Goal: Communication & Community: Answer question/provide support

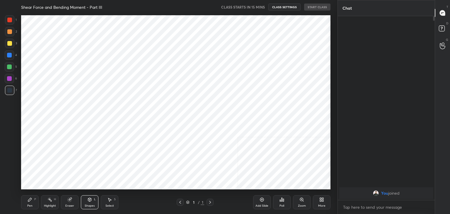
scroll to position [133, 95]
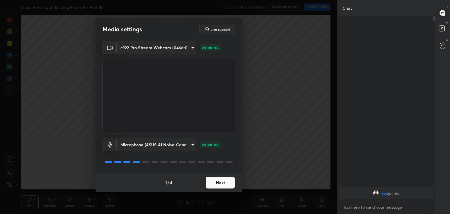
click at [221, 181] on button "Next" at bounding box center [219, 183] width 29 height 12
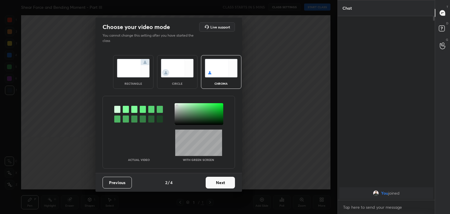
click at [222, 183] on button "Next" at bounding box center [219, 183] width 29 height 12
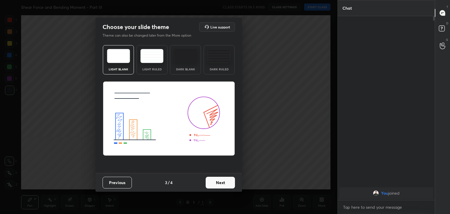
click at [223, 183] on button "Next" at bounding box center [219, 183] width 29 height 12
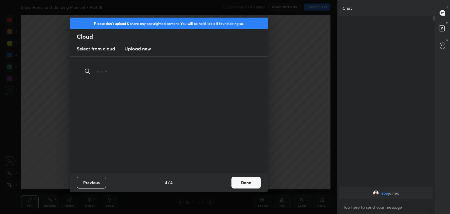
click at [227, 183] on div "Previous 4 / 4 Done" at bounding box center [169, 182] width 198 height 19
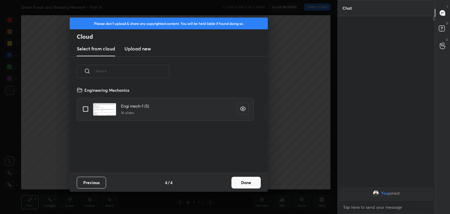
click at [243, 185] on button "Done" at bounding box center [245, 183] width 29 height 12
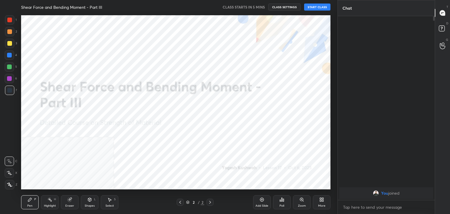
drag, startPoint x: 11, startPoint y: 185, endPoint x: 16, endPoint y: 183, distance: 5.2
click at [11, 185] on icon at bounding box center [9, 184] width 5 height 4
click at [319, 201] on icon at bounding box center [321, 199] width 5 height 5
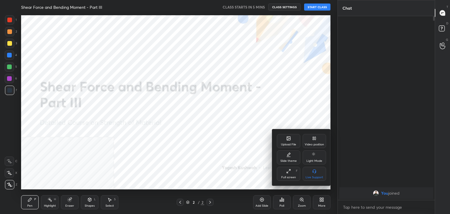
click at [310, 137] on div "Video position" at bounding box center [313, 141] width 23 height 14
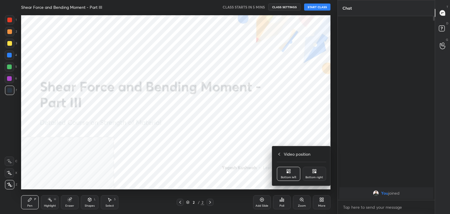
click at [313, 169] on div "Bottom right" at bounding box center [313, 174] width 23 height 14
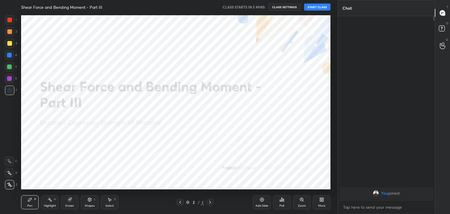
click at [89, 200] on icon at bounding box center [89, 200] width 3 height 4
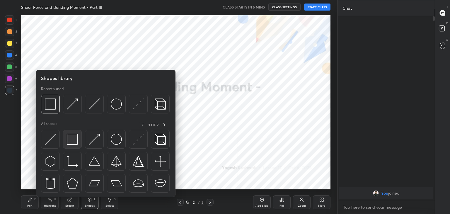
click at [73, 143] on img at bounding box center [72, 138] width 11 height 11
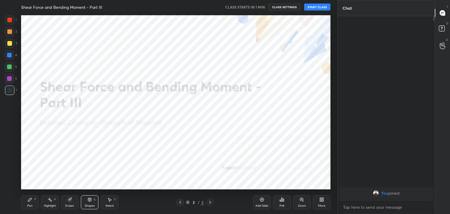
click at [320, 8] on button "START CLASS" at bounding box center [317, 7] width 26 height 7
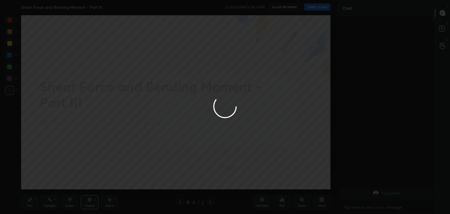
type textarea "x"
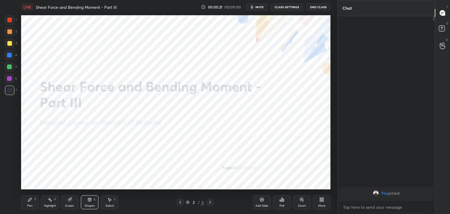
click at [50, 202] on div "Highlight H" at bounding box center [50, 202] width 18 height 14
click at [321, 203] on div "More" at bounding box center [322, 202] width 18 height 14
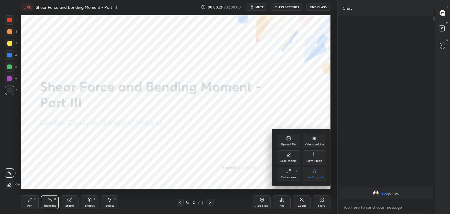
click at [309, 142] on div "Video position" at bounding box center [313, 141] width 23 height 14
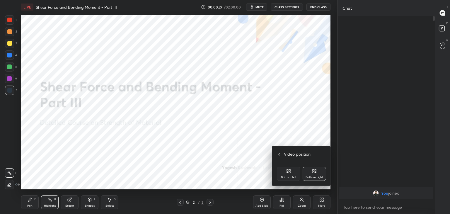
click at [288, 170] on icon at bounding box center [287, 169] width 1 height 1
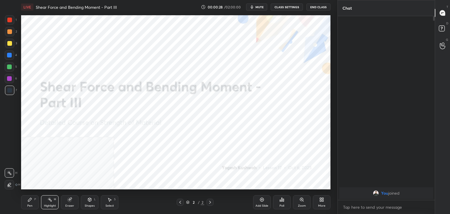
click at [88, 202] on div "Shapes L" at bounding box center [90, 202] width 18 height 14
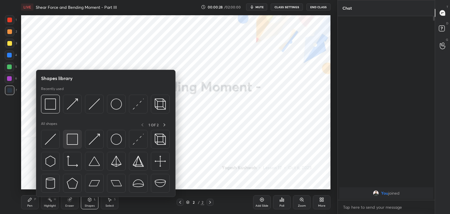
click at [76, 142] on img at bounding box center [72, 138] width 11 height 11
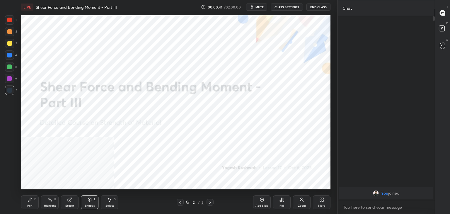
drag, startPoint x: 53, startPoint y: 199, endPoint x: 51, endPoint y: 189, distance: 10.2
click at [53, 199] on div "Highlight H" at bounding box center [50, 202] width 18 height 14
click at [320, 199] on icon at bounding box center [320, 198] width 1 height 1
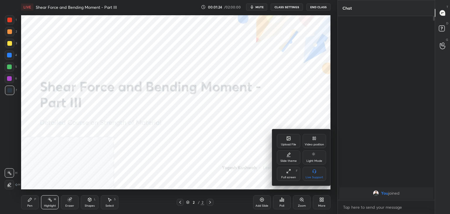
drag, startPoint x: 316, startPoint y: 143, endPoint x: 317, endPoint y: 159, distance: 15.9
click at [316, 143] on div "Video position" at bounding box center [313, 144] width 19 height 3
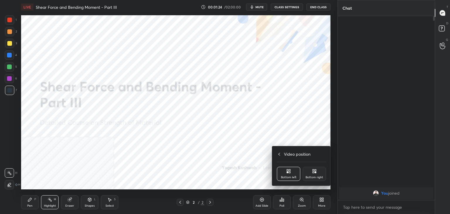
click at [314, 173] on icon at bounding box center [314, 171] width 1 height 1
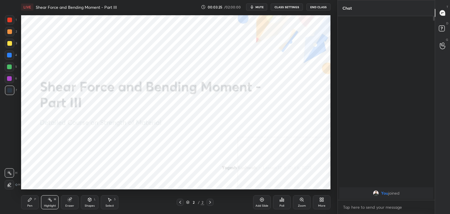
click at [322, 201] on icon at bounding box center [322, 200] width 1 height 1
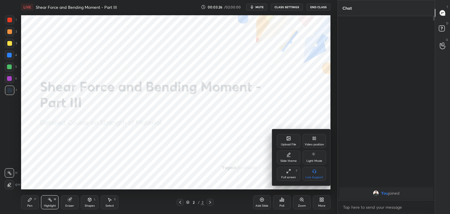
click at [292, 145] on div "Upload File" at bounding box center [288, 144] width 15 height 3
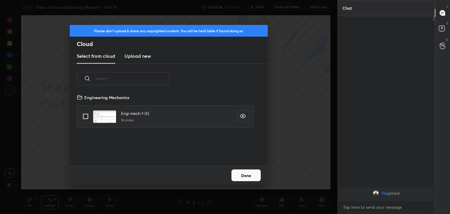
scroll to position [72, 188]
drag, startPoint x: 133, startPoint y: 54, endPoint x: 135, endPoint y: 60, distance: 5.8
click at [133, 55] on h3 "Upload new" at bounding box center [137, 55] width 26 height 7
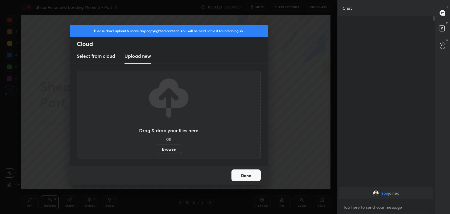
click at [169, 150] on label "Browse" at bounding box center [169, 148] width 26 height 9
click at [156, 150] on input "Browse" at bounding box center [156, 148] width 0 height 9
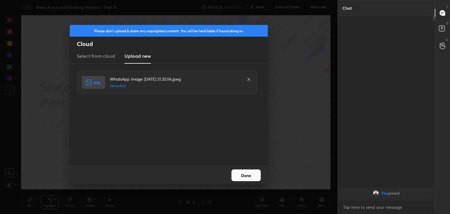
click at [248, 174] on button "Done" at bounding box center [245, 175] width 29 height 12
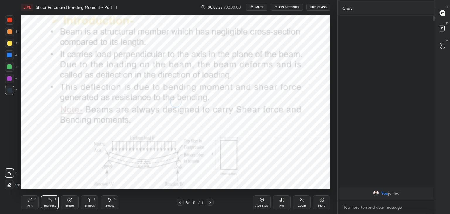
click at [88, 201] on icon at bounding box center [89, 199] width 5 height 5
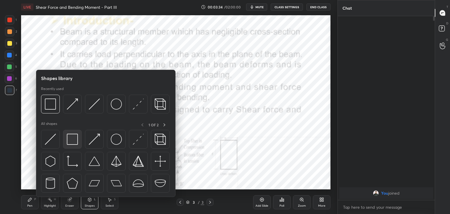
click at [73, 140] on img at bounding box center [72, 138] width 11 height 11
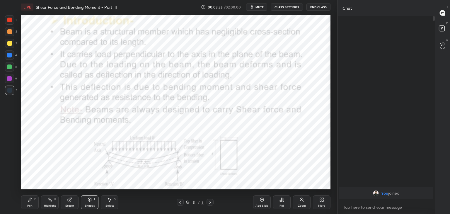
click at [9, 20] on div at bounding box center [9, 20] width 5 height 5
click at [9, 76] on div at bounding box center [9, 78] width 5 height 5
click at [49, 205] on div "Highlight" at bounding box center [50, 205] width 12 height 3
click at [46, 203] on div "Highlight H" at bounding box center [50, 202] width 18 height 14
click at [180, 202] on icon at bounding box center [180, 202] width 2 height 3
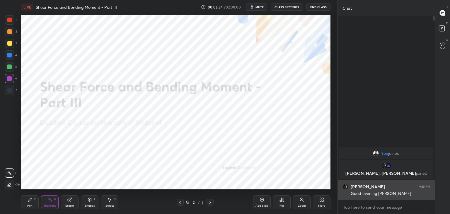
click at [344, 185] on img "grid" at bounding box center [345, 187] width 6 height 6
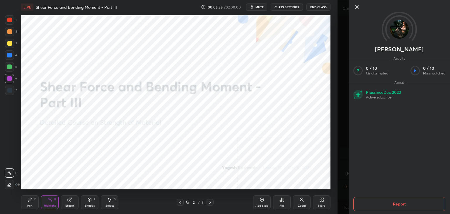
drag, startPoint x: 357, startPoint y: 6, endPoint x: 345, endPoint y: 19, distance: 18.0
click at [357, 6] on icon at bounding box center [356, 7] width 3 height 3
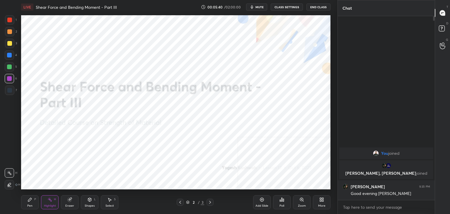
click at [91, 202] on div "Shapes L" at bounding box center [90, 202] width 18 height 14
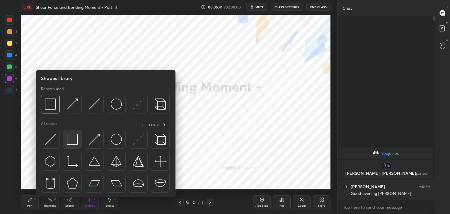
click at [69, 142] on img at bounding box center [72, 138] width 11 height 11
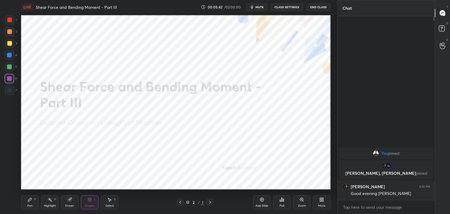
click at [11, 68] on div at bounding box center [9, 66] width 5 height 5
click at [11, 80] on div at bounding box center [9, 78] width 5 height 5
click at [51, 204] on div "Highlight" at bounding box center [50, 205] width 12 height 3
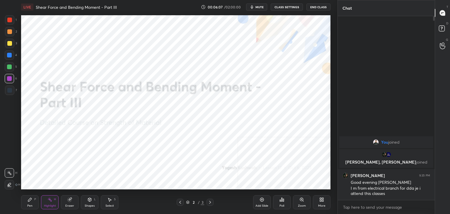
click at [49, 205] on div "Highlight" at bounding box center [50, 205] width 12 height 3
click at [11, 90] on div at bounding box center [9, 90] width 5 height 5
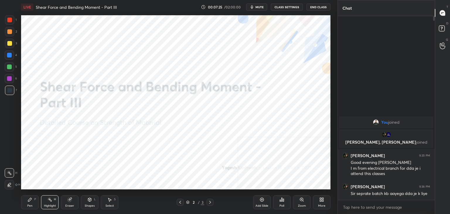
click at [27, 205] on div "Pen P" at bounding box center [30, 202] width 18 height 14
click at [11, 79] on div at bounding box center [9, 78] width 5 height 5
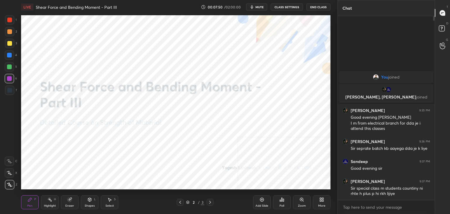
drag, startPoint x: 71, startPoint y: 202, endPoint x: 73, endPoint y: 191, distance: 11.2
click at [72, 202] on div "Eraser" at bounding box center [70, 202] width 18 height 14
click at [47, 201] on div "Highlight H" at bounding box center [50, 202] width 18 height 14
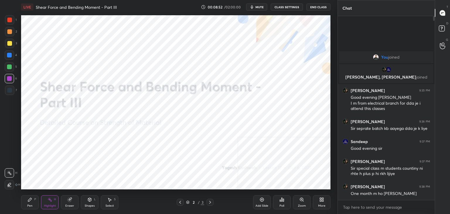
click at [30, 203] on div "Pen P" at bounding box center [30, 202] width 18 height 14
drag, startPoint x: 9, startPoint y: 19, endPoint x: 9, endPoint y: 26, distance: 6.5
click at [9, 19] on div at bounding box center [9, 20] width 5 height 5
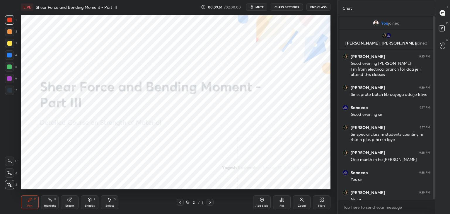
drag, startPoint x: 434, startPoint y: 127, endPoint x: 432, endPoint y: 134, distance: 7.9
click at [432, 134] on div "Chat You joined [PERSON_NAME], [PERSON_NAME] joined [PERSON_NAME] 9:35 PM Good …" at bounding box center [393, 107] width 112 height 214
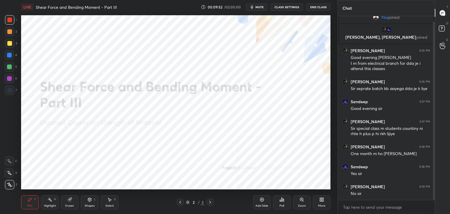
click at [433, 141] on div at bounding box center [434, 111] width 2 height 178
click at [111, 202] on div "Select S" at bounding box center [110, 202] width 18 height 14
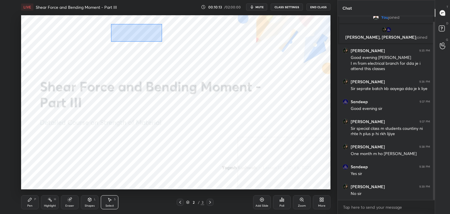
drag, startPoint x: 111, startPoint y: 24, endPoint x: 166, endPoint y: 47, distance: 59.9
click at [163, 42] on div "0 ° Undo Copy Duplicate Duplicate to new slide Delete" at bounding box center [175, 102] width 309 height 174
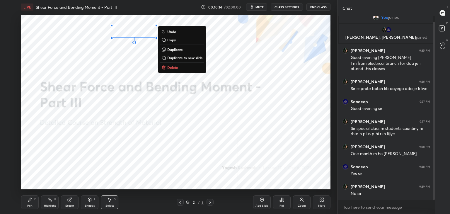
drag, startPoint x: 178, startPoint y: 68, endPoint x: 170, endPoint y: 73, distance: 9.4
click at [178, 68] on button "Delete" at bounding box center [182, 67] width 44 height 7
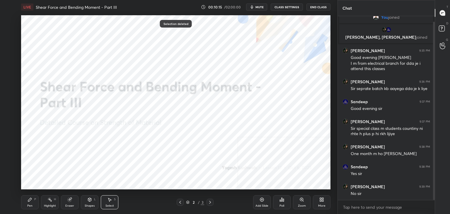
drag, startPoint x: 29, startPoint y: 203, endPoint x: 40, endPoint y: 201, distance: 11.1
click at [29, 203] on div "Pen P" at bounding box center [30, 202] width 18 height 14
click at [47, 202] on div "Highlight H" at bounding box center [50, 202] width 18 height 14
click at [31, 202] on div "Pen P" at bounding box center [30, 202] width 18 height 14
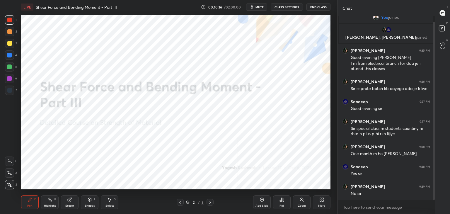
drag, startPoint x: 50, startPoint y: 202, endPoint x: 44, endPoint y: 202, distance: 6.7
click at [50, 202] on div "Highlight H" at bounding box center [50, 202] width 18 height 14
click at [32, 203] on div "Pen P" at bounding box center [30, 202] width 18 height 14
drag, startPoint x: 49, startPoint y: 202, endPoint x: 51, endPoint y: 190, distance: 11.5
click at [49, 202] on div "Highlight H" at bounding box center [50, 202] width 18 height 14
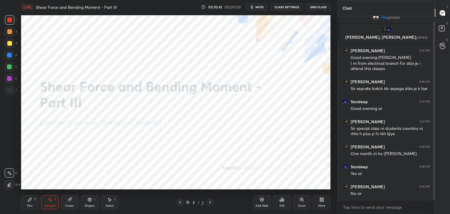
scroll to position [26, 0]
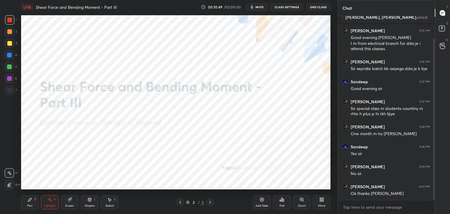
drag, startPoint x: 210, startPoint y: 201, endPoint x: 199, endPoint y: 200, distance: 10.6
click at [209, 201] on icon at bounding box center [210, 202] width 5 height 5
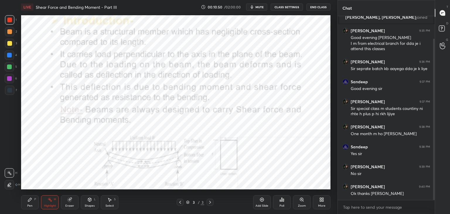
drag, startPoint x: 180, startPoint y: 202, endPoint x: 176, endPoint y: 193, distance: 10.1
click at [180, 201] on icon at bounding box center [180, 202] width 5 height 5
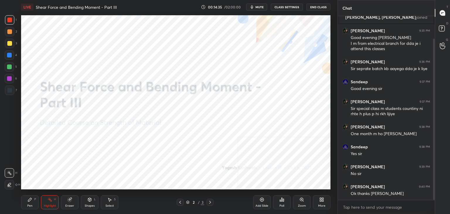
click at [12, 78] on div at bounding box center [9, 78] width 9 height 9
click at [94, 202] on div "Shapes L" at bounding box center [90, 202] width 18 height 14
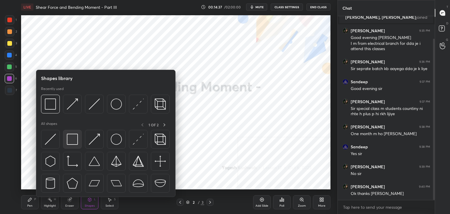
click at [69, 137] on img at bounding box center [72, 138] width 11 height 11
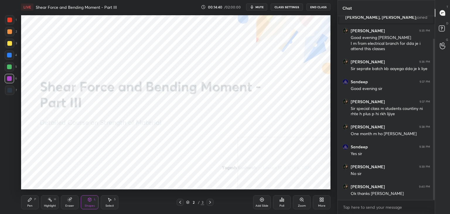
click at [9, 90] on div at bounding box center [9, 90] width 5 height 5
drag, startPoint x: 85, startPoint y: 203, endPoint x: 83, endPoint y: 200, distance: 3.3
click at [85, 202] on div "Shapes L" at bounding box center [90, 202] width 18 height 14
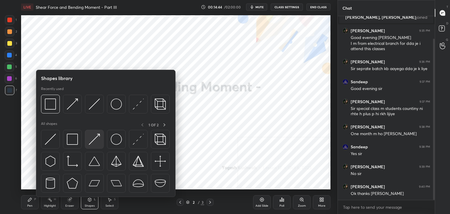
click at [98, 137] on img at bounding box center [94, 138] width 11 height 11
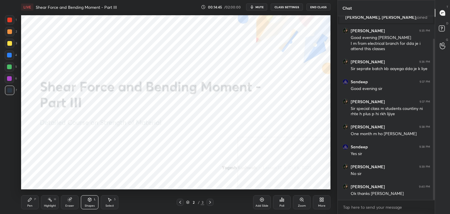
click at [6, 56] on div at bounding box center [9, 54] width 9 height 9
drag, startPoint x: 45, startPoint y: 203, endPoint x: 47, endPoint y: 191, distance: 12.5
click at [45, 204] on div "Highlight" at bounding box center [50, 205] width 12 height 3
click at [11, 183] on icon at bounding box center [9, 184] width 3 height 3
click at [112, 203] on div "Select S" at bounding box center [110, 202] width 18 height 14
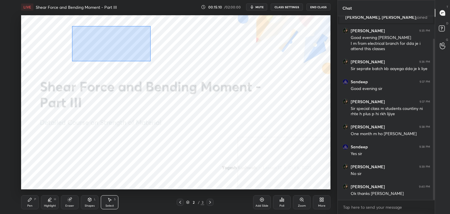
drag, startPoint x: 72, startPoint y: 26, endPoint x: 161, endPoint y: 64, distance: 97.1
click at [161, 64] on div "0 ° Undo Copy Duplicate Duplicate to new slide Delete" at bounding box center [175, 102] width 309 height 174
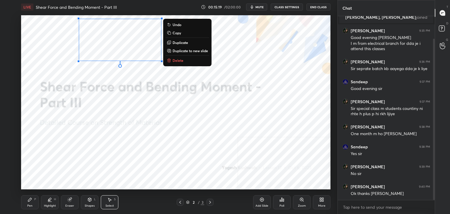
click at [211, 202] on icon at bounding box center [210, 202] width 5 height 5
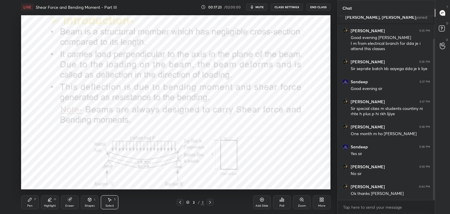
click at [50, 202] on div "Highlight H" at bounding box center [50, 202] width 18 height 14
click at [11, 172] on icon at bounding box center [9, 172] width 5 height 5
click at [51, 203] on div "Highlight H" at bounding box center [50, 202] width 18 height 14
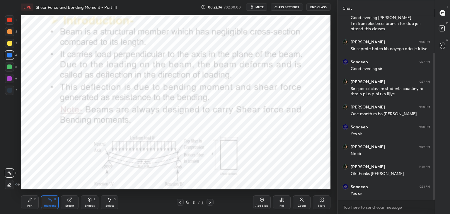
click at [320, 201] on icon at bounding box center [320, 200] width 1 height 1
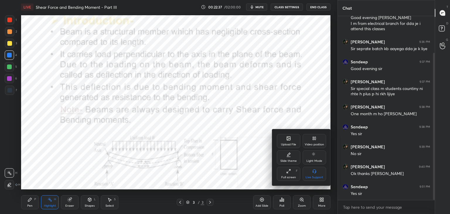
click at [288, 144] on div "Upload File" at bounding box center [288, 144] width 15 height 3
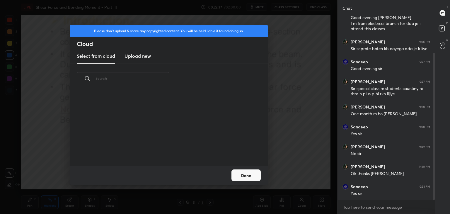
scroll to position [1, 3]
drag, startPoint x: 132, startPoint y: 55, endPoint x: 133, endPoint y: 61, distance: 5.9
click at [132, 56] on h3 "Upload new" at bounding box center [137, 55] width 26 height 7
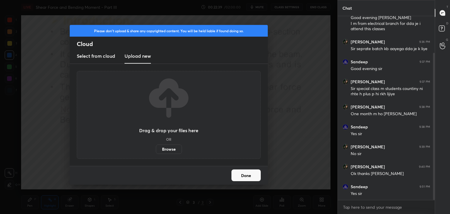
click at [170, 150] on label "Browse" at bounding box center [169, 148] width 26 height 9
click at [156, 150] on input "Browse" at bounding box center [156, 148] width 0 height 9
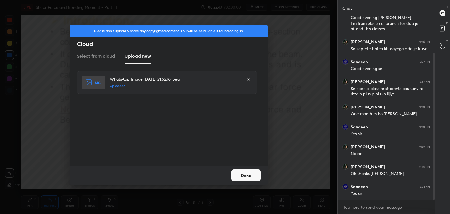
click at [250, 177] on button "Done" at bounding box center [245, 175] width 29 height 12
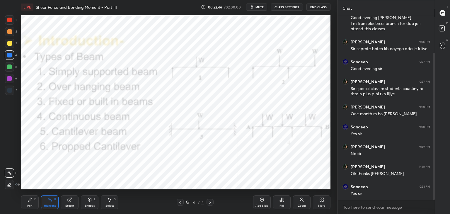
click at [88, 198] on icon at bounding box center [89, 199] width 5 height 5
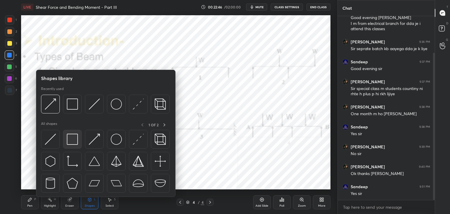
click at [77, 138] on img at bounding box center [72, 138] width 11 height 11
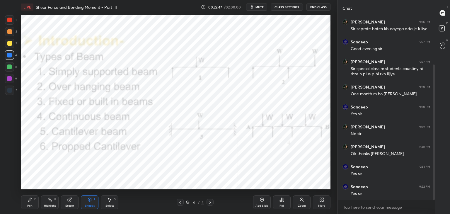
click at [11, 18] on div at bounding box center [9, 20] width 5 height 5
click at [83, 203] on div "Shapes L" at bounding box center [90, 202] width 18 height 14
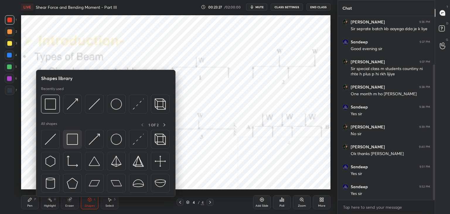
click at [71, 136] on img at bounding box center [72, 138] width 11 height 11
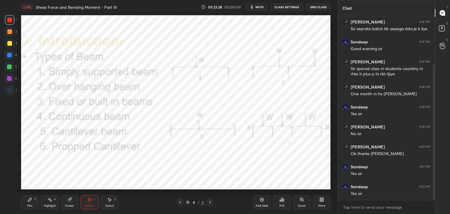
click at [9, 54] on div at bounding box center [9, 55] width 5 height 5
drag, startPoint x: 8, startPoint y: 78, endPoint x: 18, endPoint y: 77, distance: 9.1
click at [9, 78] on div at bounding box center [9, 78] width 5 height 5
drag, startPoint x: 47, startPoint y: 205, endPoint x: 52, endPoint y: 196, distance: 10.7
click at [47, 205] on div "Highlight" at bounding box center [50, 205] width 12 height 3
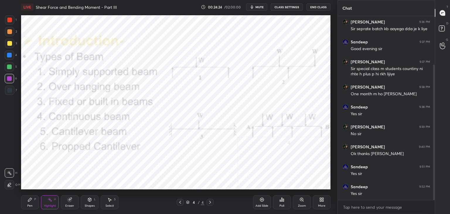
click at [209, 202] on icon at bounding box center [210, 202] width 5 height 5
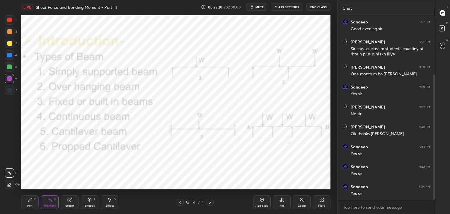
click at [321, 201] on icon at bounding box center [321, 199] width 5 height 5
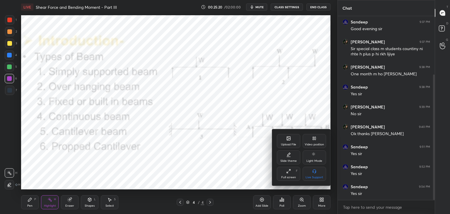
click at [295, 144] on div "Upload File" at bounding box center [288, 144] width 15 height 3
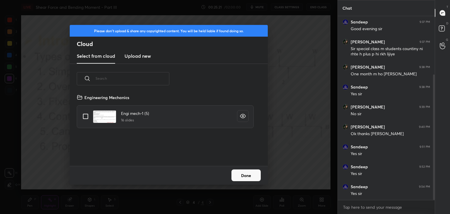
scroll to position [72, 188]
click at [137, 55] on h3 "Upload new" at bounding box center [137, 55] width 26 height 7
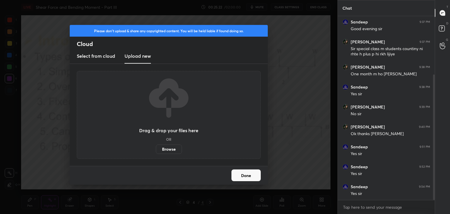
click at [169, 149] on label "Browse" at bounding box center [169, 148] width 26 height 9
click at [156, 149] on input "Browse" at bounding box center [156, 148] width 0 height 9
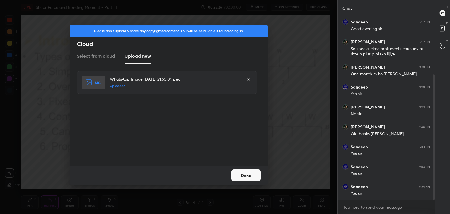
click at [251, 176] on button "Done" at bounding box center [245, 175] width 29 height 12
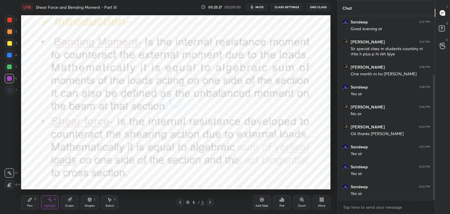
click at [91, 201] on icon at bounding box center [89, 199] width 5 height 5
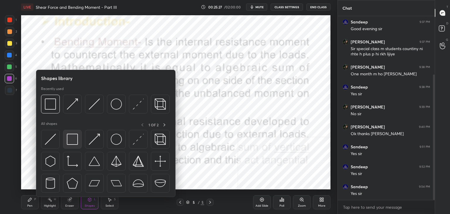
click at [68, 144] on div at bounding box center [72, 139] width 19 height 19
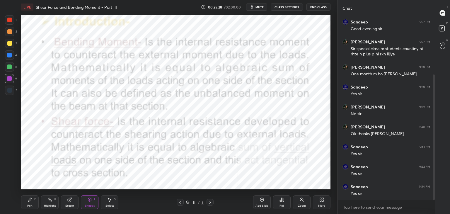
drag, startPoint x: 10, startPoint y: 21, endPoint x: 18, endPoint y: 23, distance: 7.7
click at [10, 21] on div at bounding box center [9, 20] width 5 height 5
click at [10, 78] on div at bounding box center [9, 78] width 5 height 5
click at [261, 7] on span "mute" at bounding box center [259, 7] width 8 height 4
drag, startPoint x: 10, startPoint y: 19, endPoint x: 14, endPoint y: 25, distance: 7.8
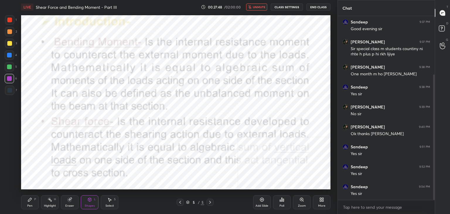
click at [9, 19] on div at bounding box center [9, 20] width 5 height 5
drag, startPoint x: 12, startPoint y: 74, endPoint x: 16, endPoint y: 83, distance: 9.6
click at [11, 74] on div at bounding box center [9, 78] width 9 height 9
drag, startPoint x: 49, startPoint y: 198, endPoint x: 48, endPoint y: 189, distance: 9.4
click at [49, 198] on icon at bounding box center [49, 199] width 5 height 5
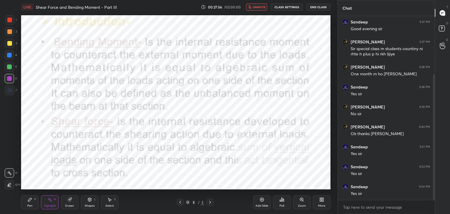
click at [12, 90] on div at bounding box center [9, 89] width 9 height 9
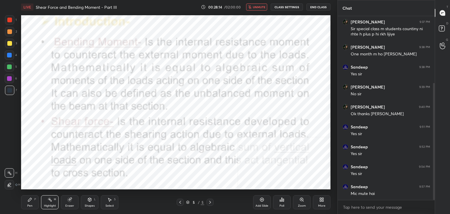
click at [260, 5] on span "unmute" at bounding box center [259, 7] width 13 height 4
click at [260, 7] on span "mute" at bounding box center [259, 7] width 8 height 4
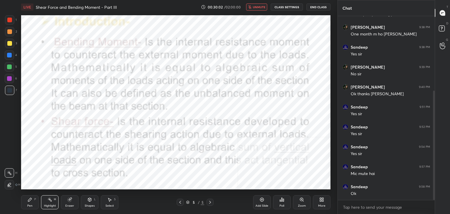
click at [263, 6] on span "unmute" at bounding box center [259, 7] width 13 height 4
click at [54, 201] on div "Highlight H" at bounding box center [50, 202] width 18 height 14
click at [12, 85] on div "1 2 3 4 5 6 7" at bounding box center [11, 56] width 12 height 82
click at [12, 78] on div at bounding box center [9, 78] width 9 height 9
click at [90, 200] on icon at bounding box center [89, 199] width 5 height 5
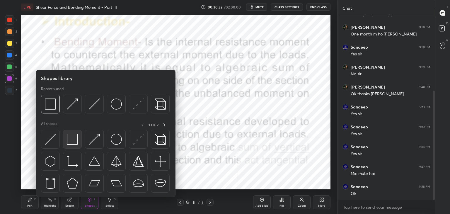
click at [71, 137] on img at bounding box center [72, 138] width 11 height 11
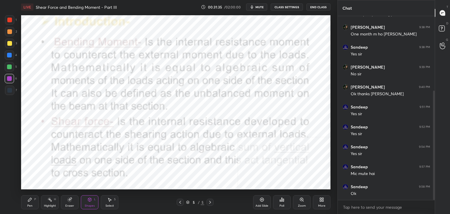
scroll to position [145, 0]
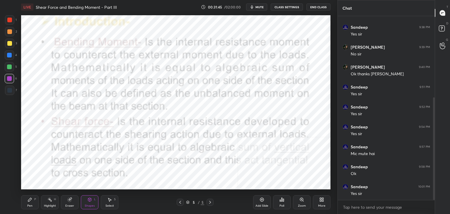
click at [51, 201] on rect at bounding box center [50, 199] width 3 height 3
drag, startPoint x: 89, startPoint y: 203, endPoint x: 89, endPoint y: 198, distance: 4.7
click at [89, 203] on div "Shapes L" at bounding box center [90, 202] width 18 height 14
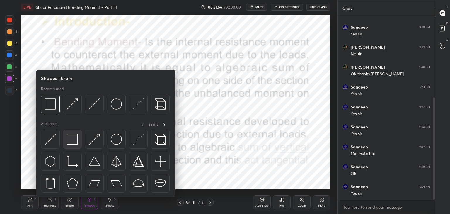
click at [78, 144] on div at bounding box center [72, 139] width 19 height 19
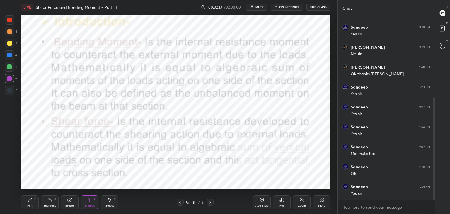
click at [54, 201] on div "Highlight H" at bounding box center [50, 202] width 18 height 14
click at [53, 198] on div "Highlight H" at bounding box center [50, 202] width 18 height 14
drag, startPoint x: 41, startPoint y: 202, endPoint x: 40, endPoint y: 193, distance: 8.2
click at [41, 201] on div "Pen P Highlight H Eraser Shapes L Select S" at bounding box center [79, 202] width 116 height 14
drag, startPoint x: 180, startPoint y: 14, endPoint x: 195, endPoint y: 1, distance: 19.9
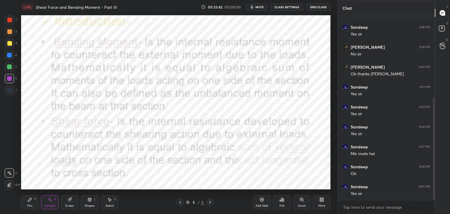
click at [188, 10] on div "LIVE Shear Force and Bending Moment - Part III" at bounding box center [109, 7] width 177 height 14
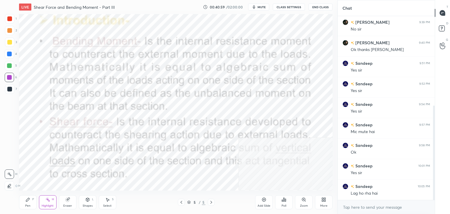
scroll to position [29096, 28959]
click at [318, 7] on button "End Class" at bounding box center [318, 7] width 24 height 7
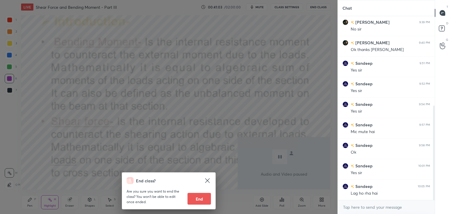
click at [201, 199] on button "End" at bounding box center [198, 199] width 23 height 12
type textarea "x"
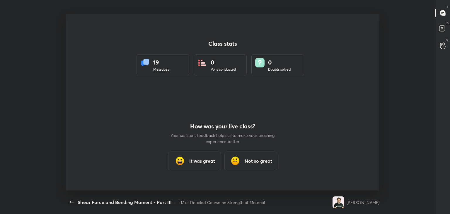
scroll to position [29096, 28827]
click at [173, 160] on div "It was great" at bounding box center [194, 160] width 53 height 19
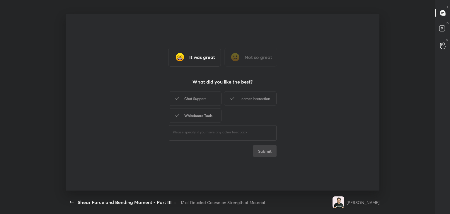
click at [187, 117] on div "Whiteboard Tools" at bounding box center [195, 115] width 53 height 15
click at [191, 97] on div "Chat Support" at bounding box center [195, 98] width 53 height 15
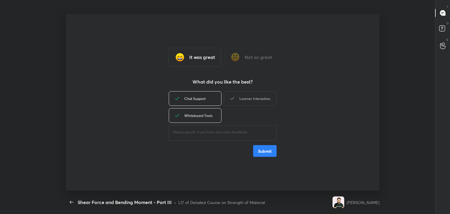
click at [253, 97] on div "Learner Interaction" at bounding box center [250, 98] width 53 height 15
click at [267, 151] on button "Submit" at bounding box center [264, 151] width 23 height 12
